Goal: Check status

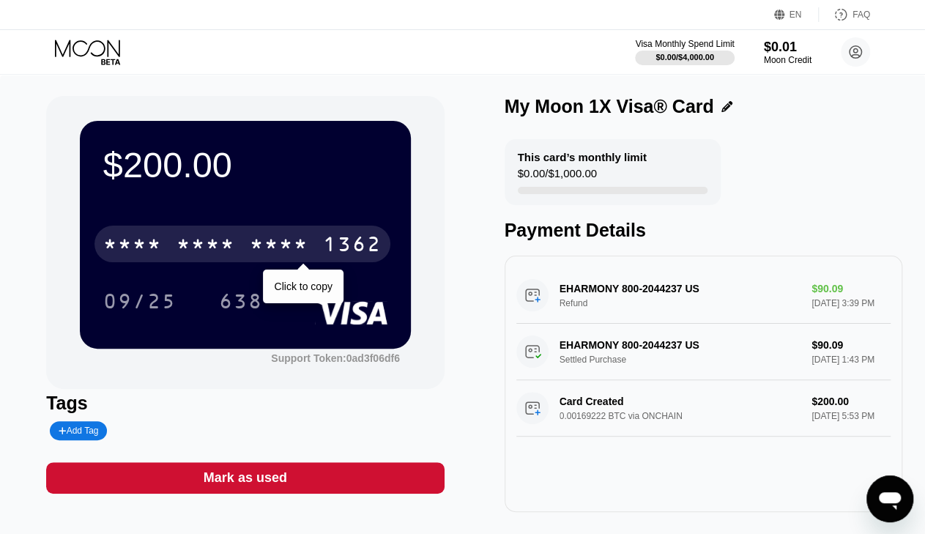
click at [289, 244] on div "* * * *" at bounding box center [279, 245] width 59 height 23
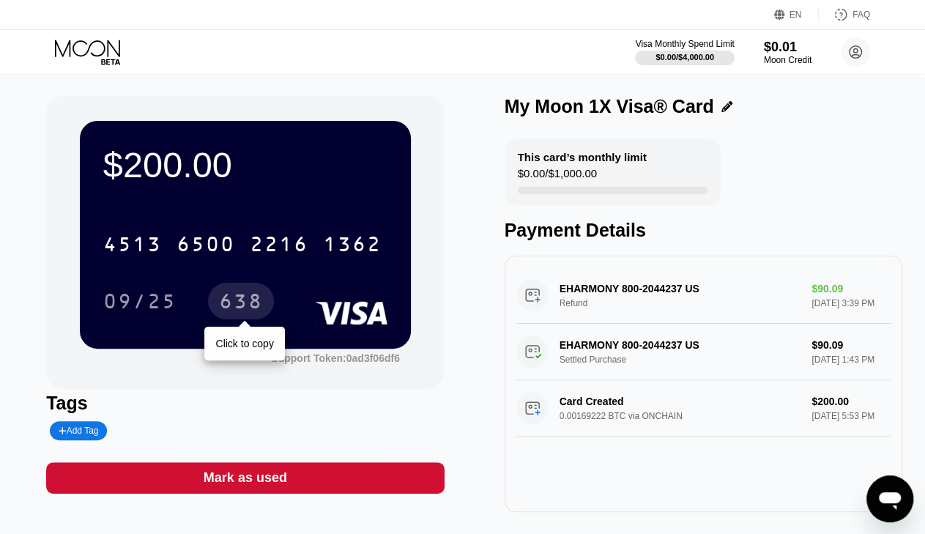
click at [243, 306] on div "638" at bounding box center [241, 303] width 44 height 23
